Goal: Task Accomplishment & Management: Complete application form

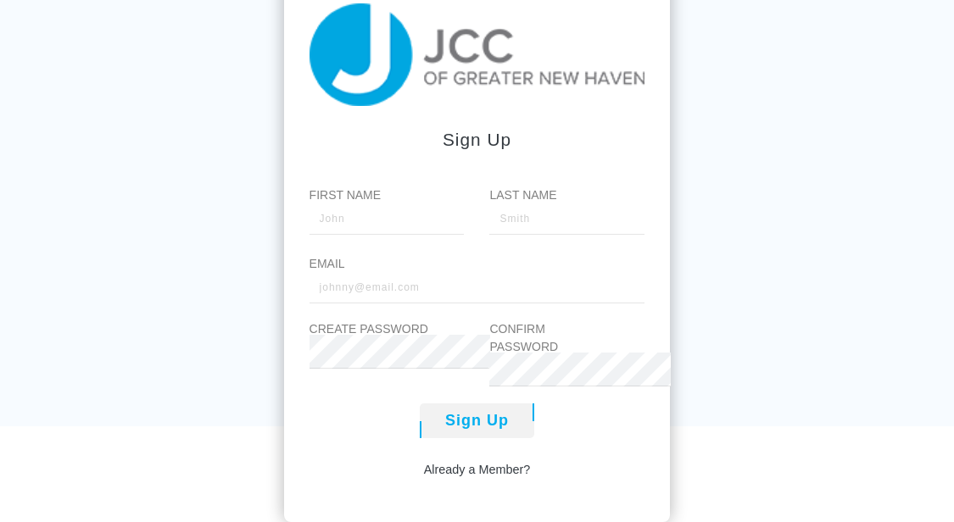
scroll to position [169, 0]
click at [329, 210] on input "First Name" at bounding box center [387, 218] width 155 height 34
type input "Sarah"
click at [545, 215] on input "Last Name" at bounding box center [566, 218] width 155 height 34
type input "Clark"
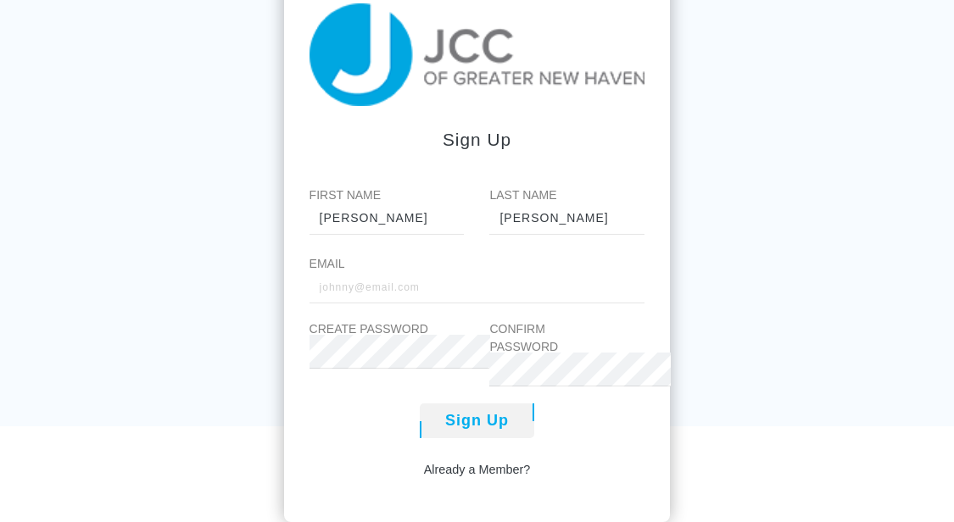
click at [439, 316] on div "First Name Sarah Last Name Clark Email Create Password Confirm Password" at bounding box center [478, 287] width 336 height 200
click at [419, 292] on input "Email" at bounding box center [478, 287] width 336 height 34
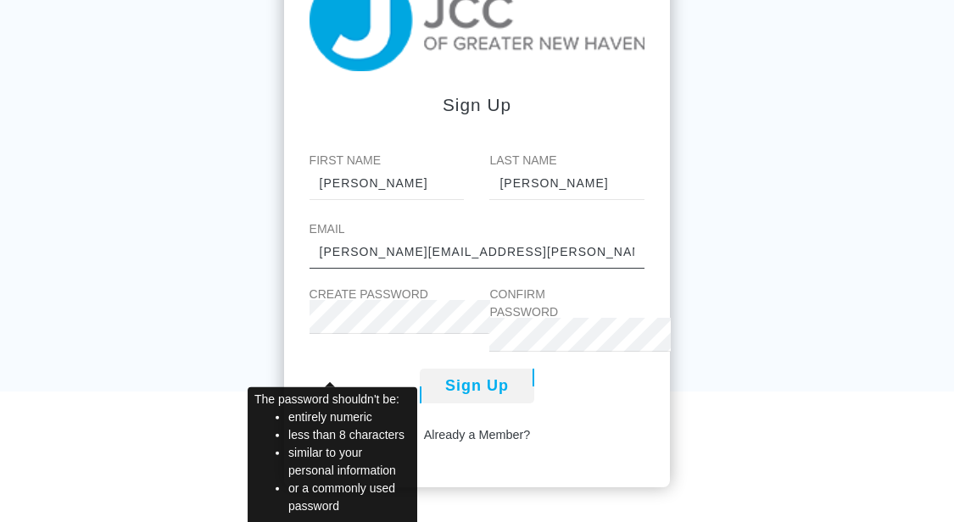
type input "[PERSON_NAME][EMAIL_ADDRESS][PERSON_NAME][DOMAIN_NAME]"
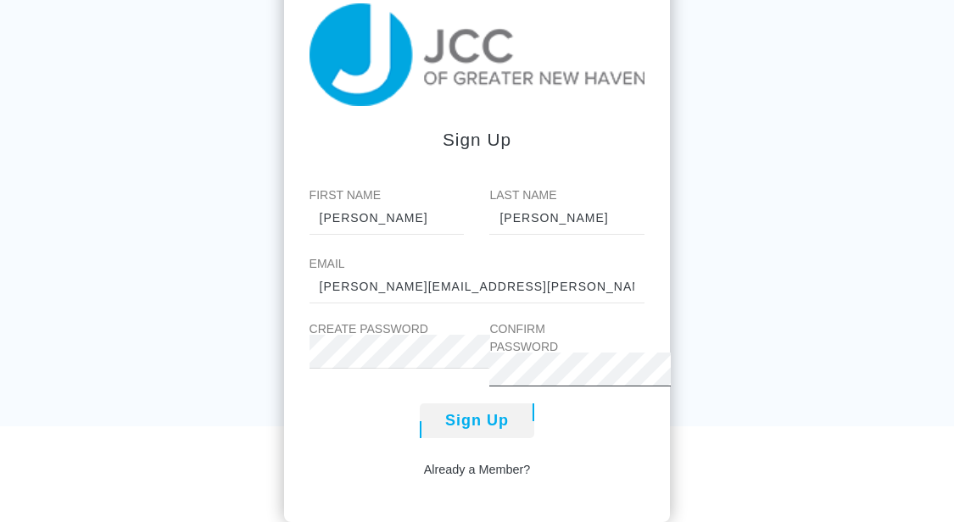
scroll to position [195, 0]
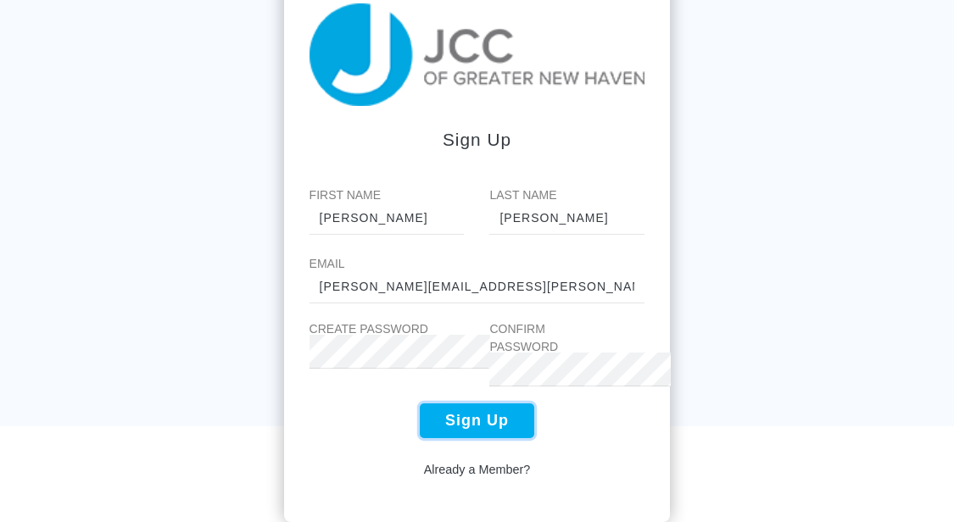
click at [460, 414] on button "Sign Up" at bounding box center [477, 421] width 115 height 35
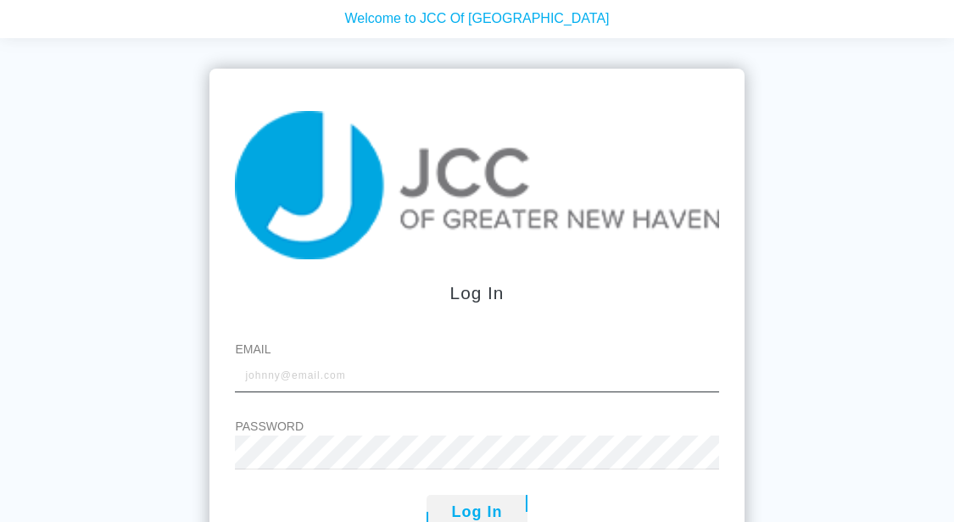
click at [448, 385] on input "Email" at bounding box center [476, 376] width 483 height 34
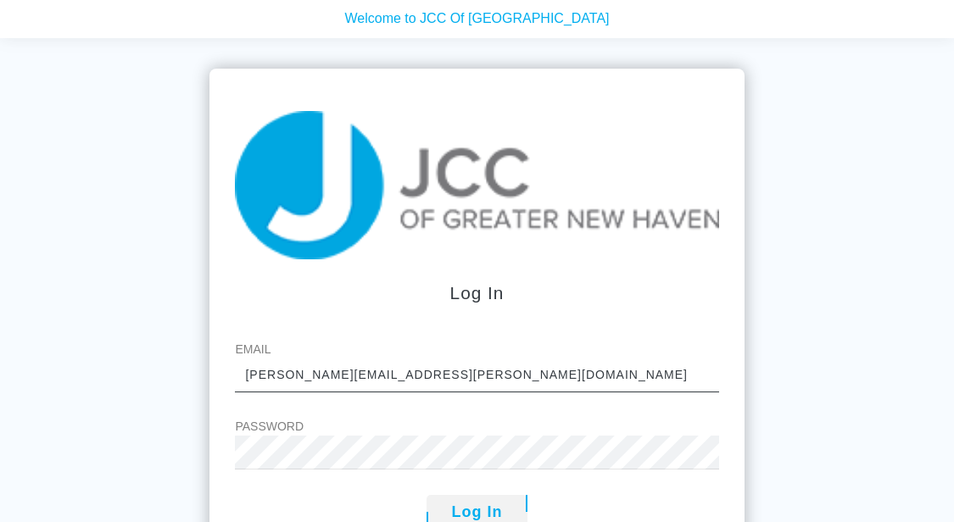
type input "[PERSON_NAME][EMAIL_ADDRESS][PERSON_NAME][DOMAIN_NAME]"
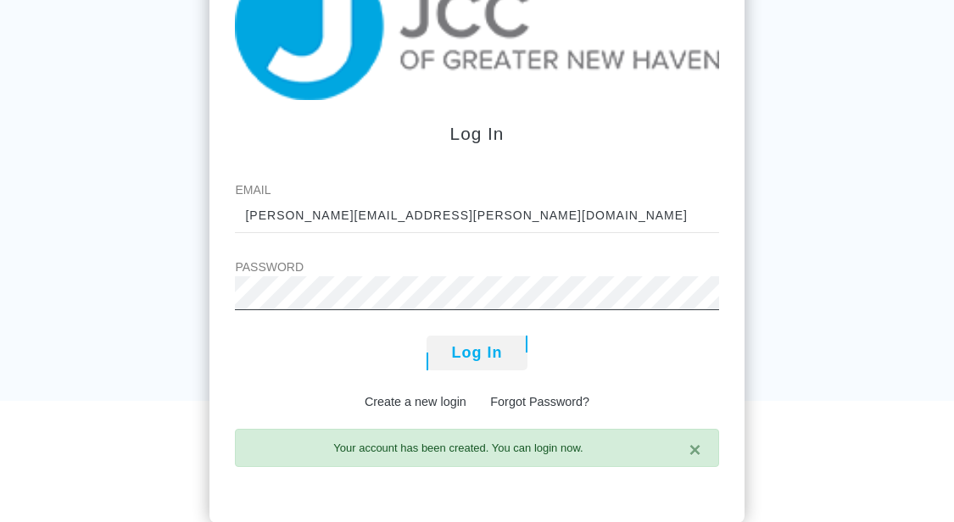
scroll to position [165, 0]
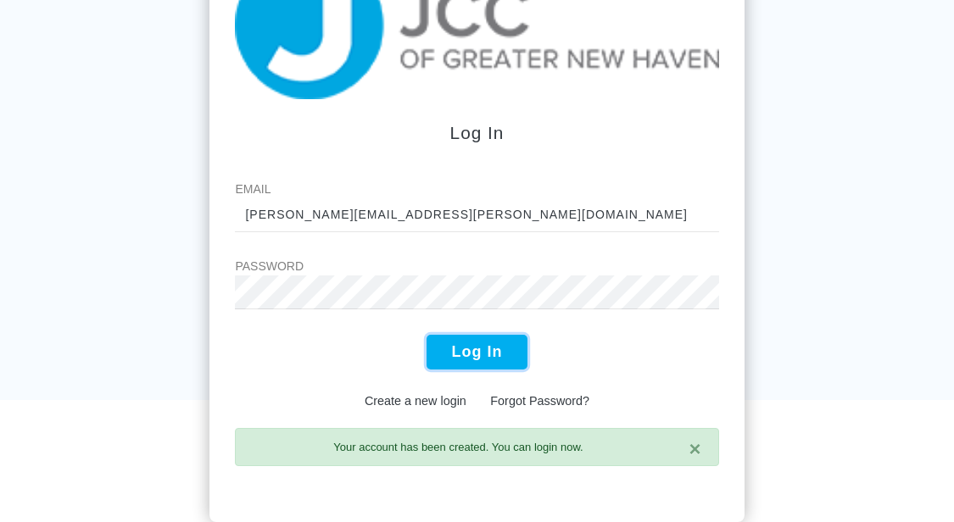
click at [476, 369] on button "Log In" at bounding box center [478, 352] width 102 height 35
